Goal: Find specific page/section

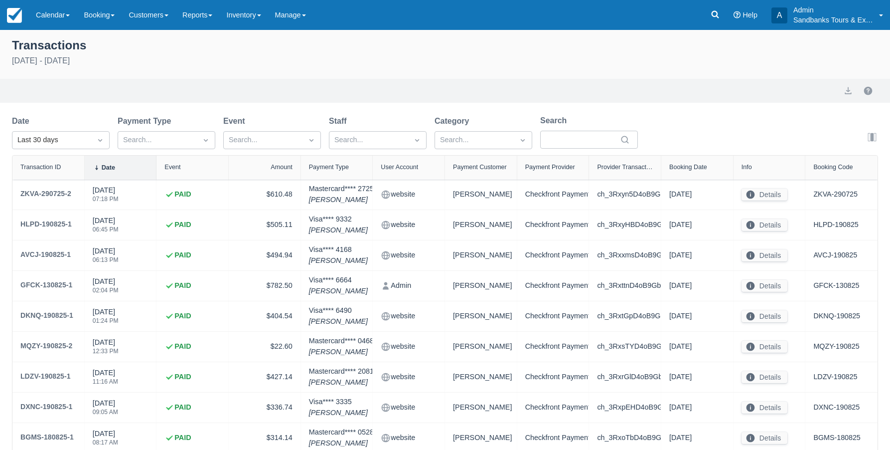
select select "10"
click at [716, 16] on icon at bounding box center [715, 14] width 7 height 7
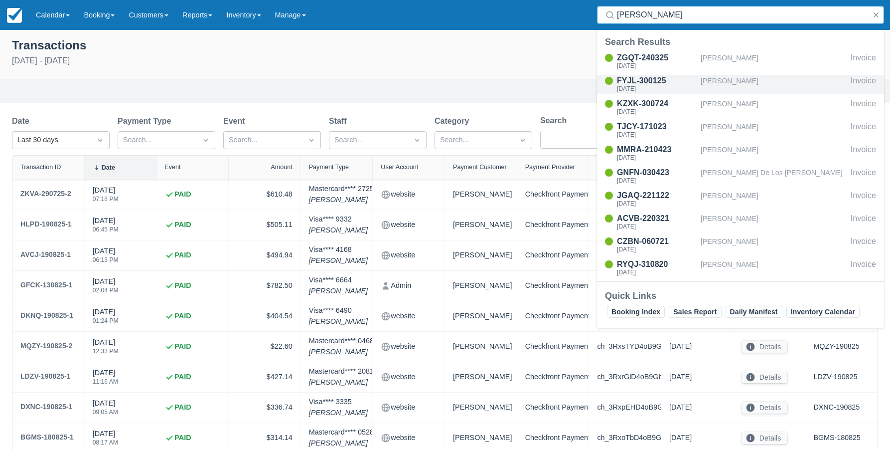
type input "Danielle"
click at [647, 79] on div "FYJL-300125" at bounding box center [657, 81] width 80 height 12
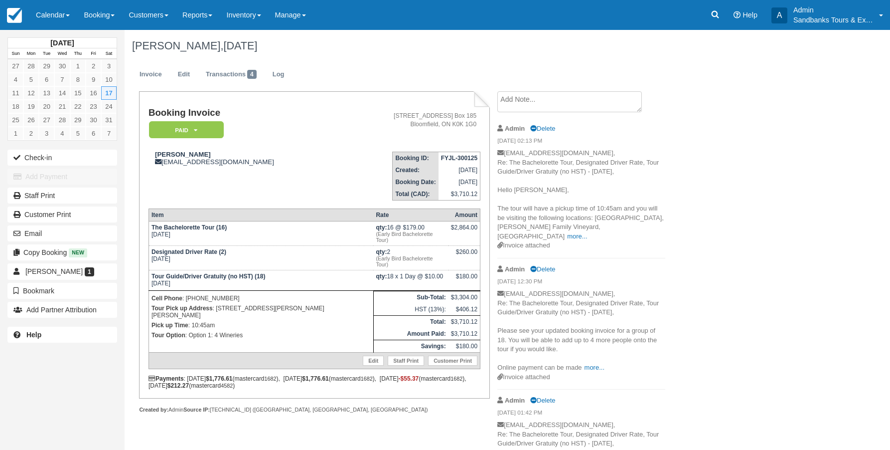
click at [694, 10] on div "Menu Calendar Booking Customer Inventory Booking Daily Manifest Daily List Note…" at bounding box center [445, 15] width 890 height 30
click at [713, 13] on icon at bounding box center [715, 14] width 10 height 10
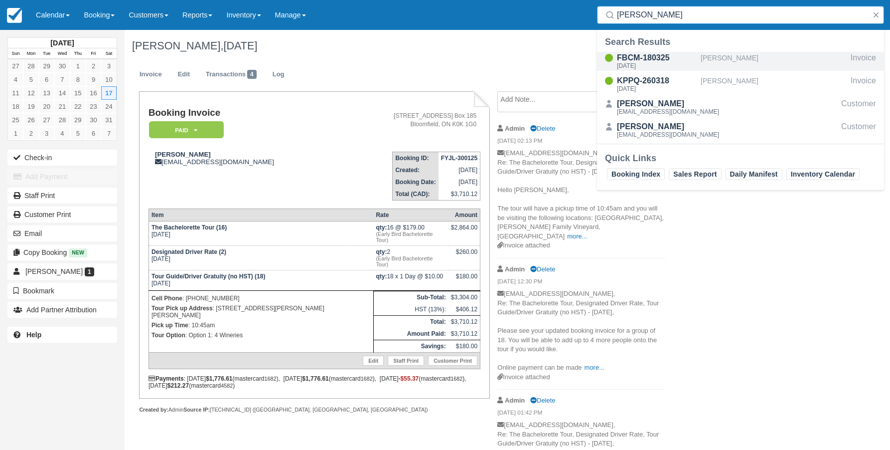
type input "shanika"
click at [644, 61] on div "FBCM-180325" at bounding box center [657, 58] width 80 height 12
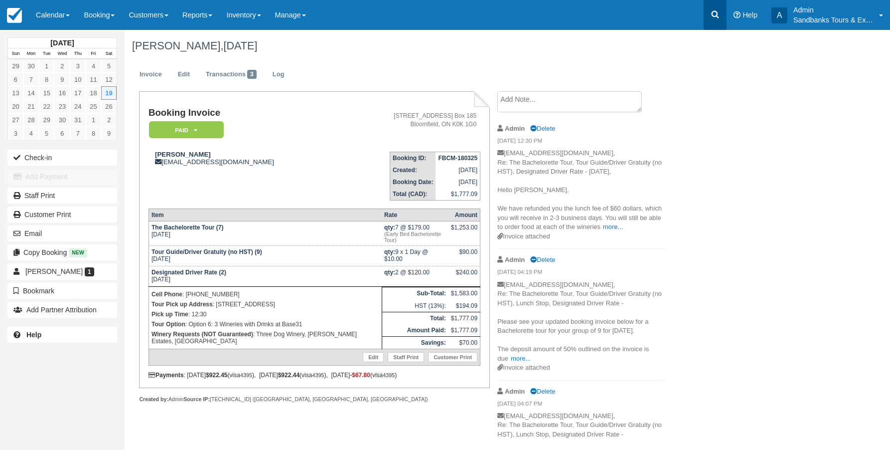
click at [719, 16] on icon at bounding box center [715, 14] width 10 height 10
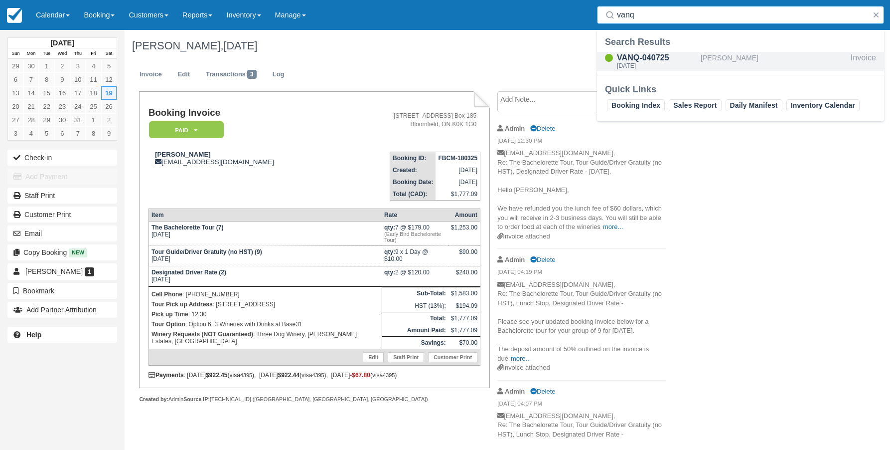
type input "vanq"
click at [656, 60] on div "VANQ-040725" at bounding box center [657, 58] width 80 height 12
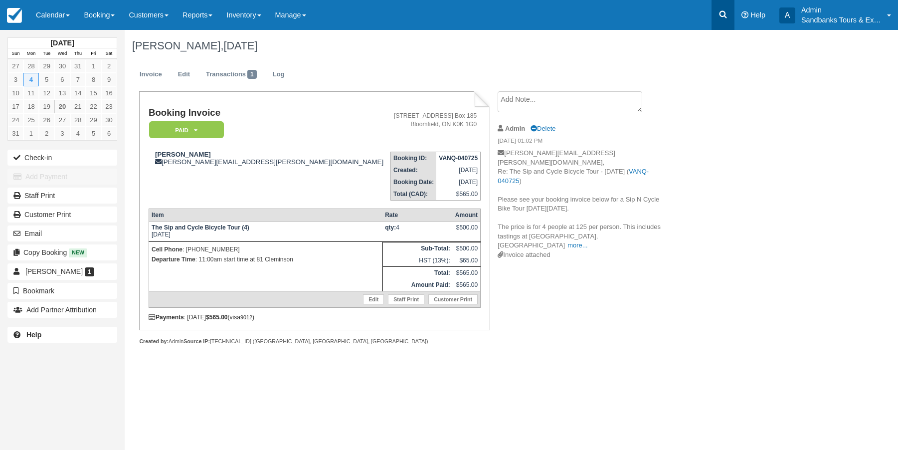
click at [718, 15] on icon at bounding box center [723, 14] width 10 height 10
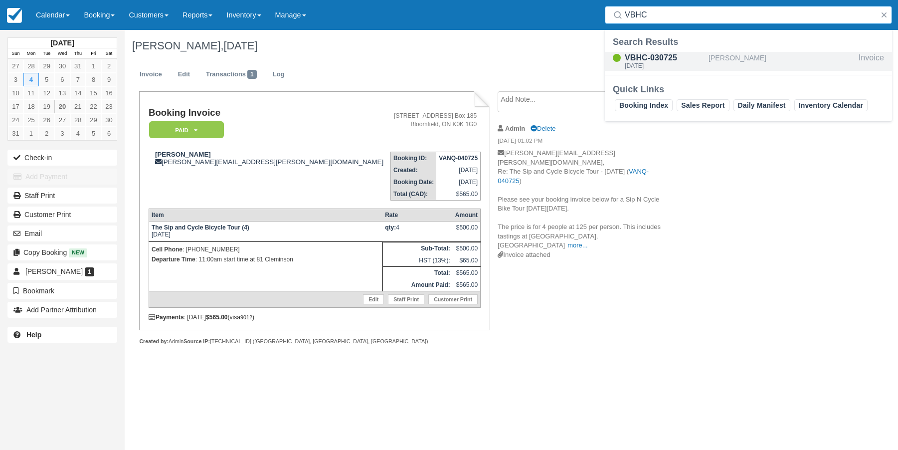
type input "VBHC"
click at [671, 60] on div "VBHC-030725" at bounding box center [665, 58] width 80 height 12
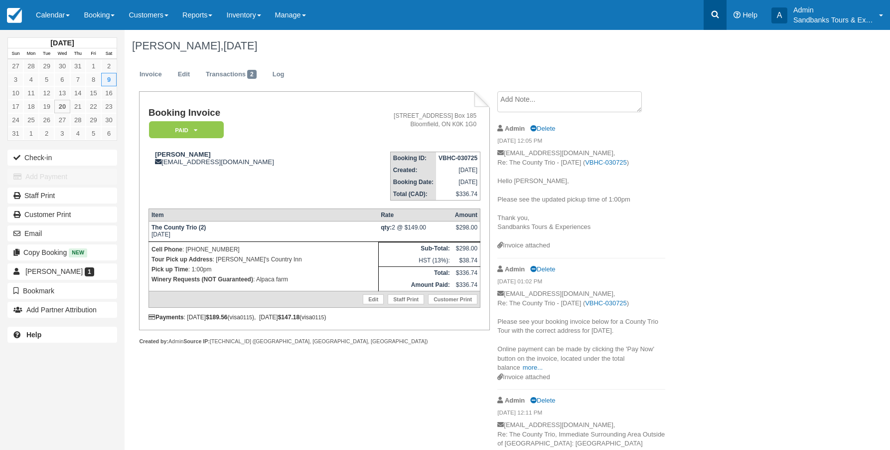
click at [717, 14] on icon at bounding box center [715, 14] width 7 height 7
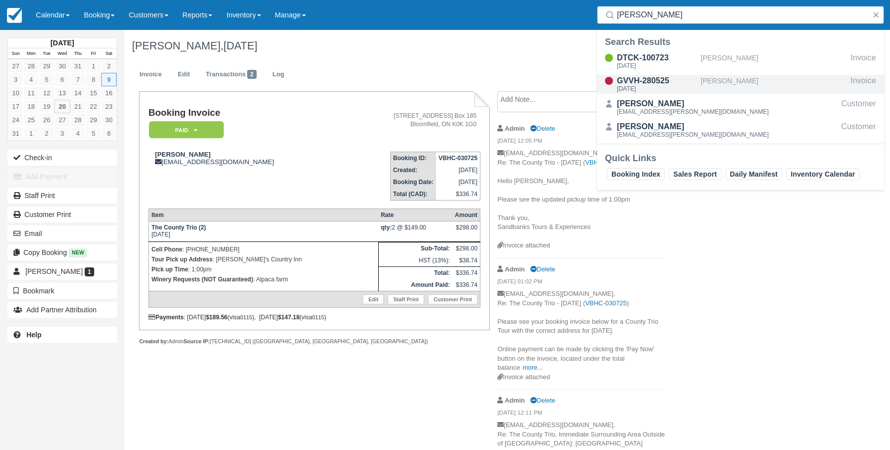
type input "[PERSON_NAME]"
click at [643, 82] on div "GVVH-280525" at bounding box center [657, 81] width 80 height 12
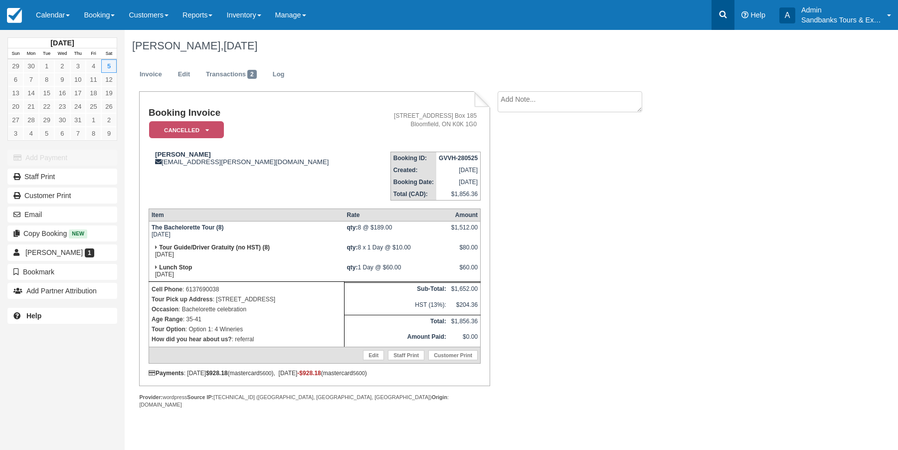
click at [719, 14] on icon at bounding box center [722, 14] width 7 height 7
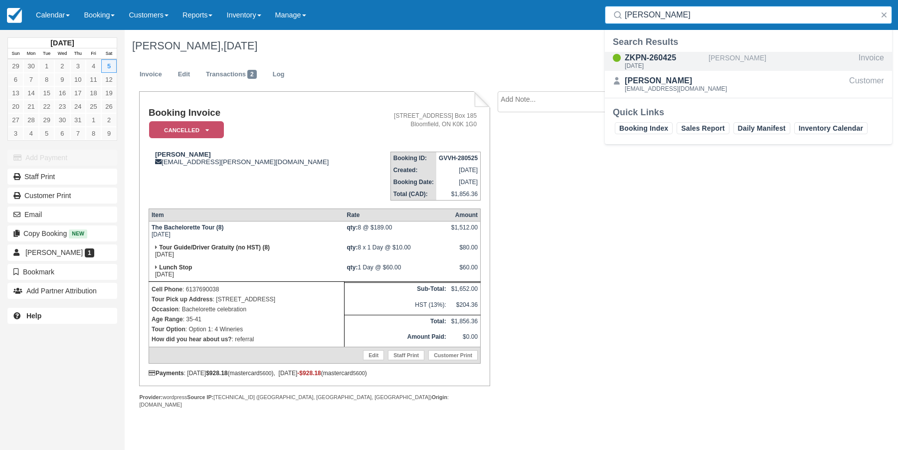
type input "damon n"
click at [648, 66] on div "Sat Jul 5, 2025" at bounding box center [665, 66] width 80 height 6
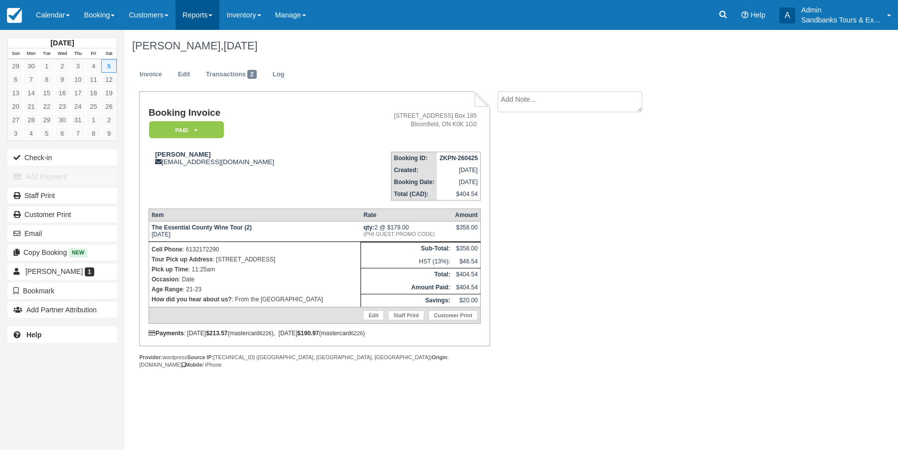
click at [213, 14] on link "Reports" at bounding box center [197, 15] width 44 height 30
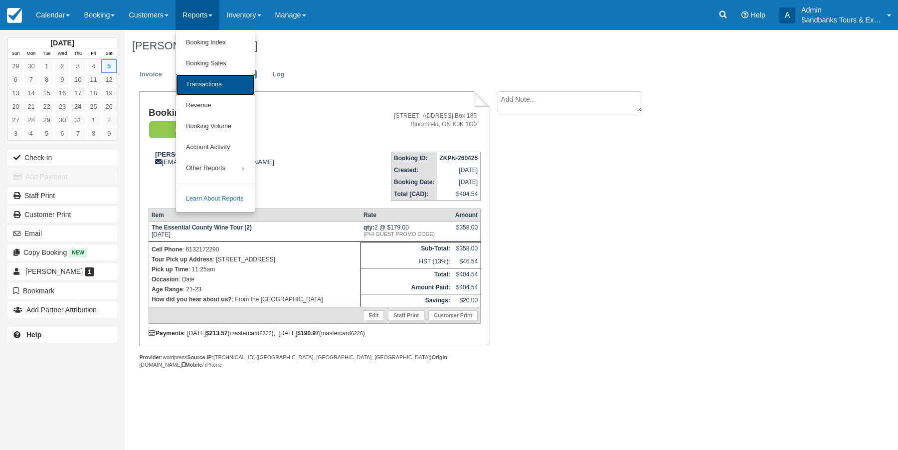
click at [213, 83] on link "Transactions" at bounding box center [215, 84] width 79 height 21
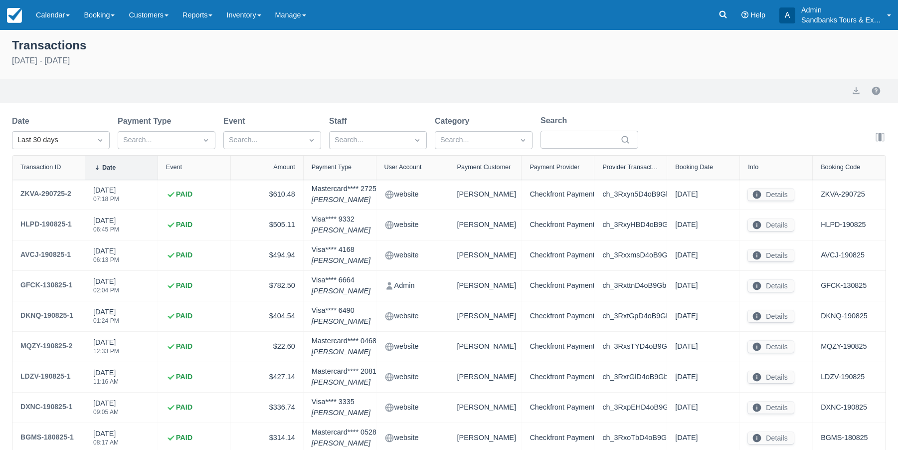
select select "10"
